Goal: Task Accomplishment & Management: Complete application form

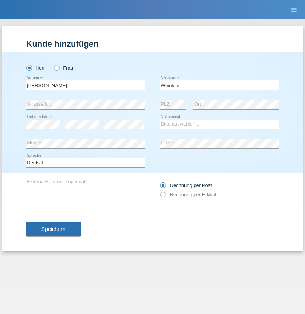
type input "Weinlein"
select select "CH"
radio input "true"
click at [85, 85] on input "text" at bounding box center [85, 85] width 119 height 9
type input "firat"
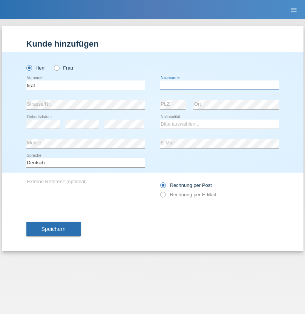
click at [219, 85] on input "text" at bounding box center [219, 85] width 119 height 9
type input "kara"
select select "CH"
